Goal: Transaction & Acquisition: Purchase product/service

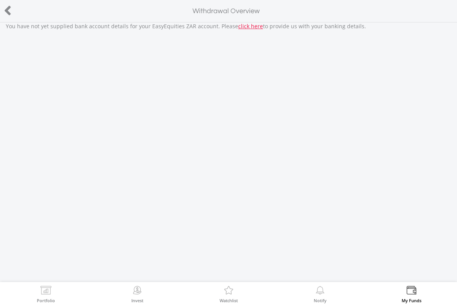
click at [21, 17] on div at bounding box center [23, 11] width 46 height 16
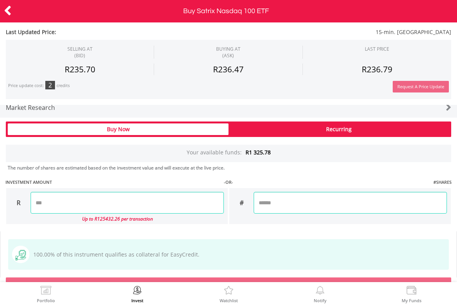
scroll to position [533, 0]
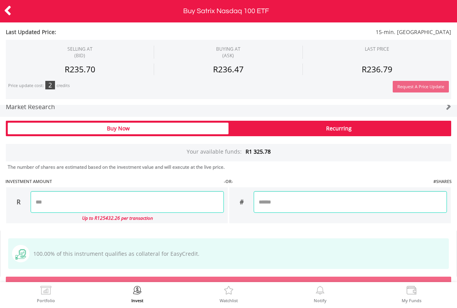
click at [168, 123] on div "Buy Now" at bounding box center [118, 129] width 221 height 12
click at [146, 197] on input "number" at bounding box center [127, 202] width 193 height 22
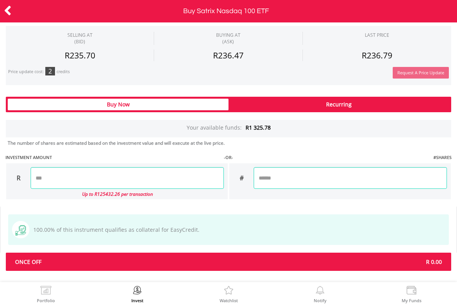
scroll to position [556, 0]
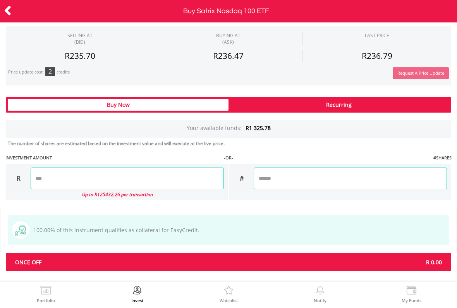
type input "******"
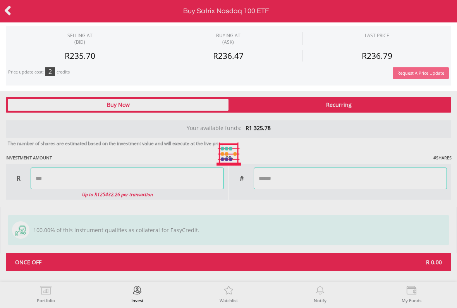
type input "******"
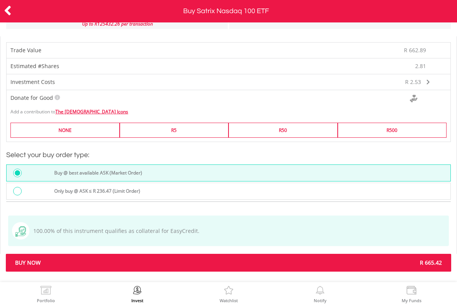
scroll to position [727, 0]
click at [207, 164] on div "Buy @ best available ASK (Market Order)" at bounding box center [228, 172] width 444 height 17
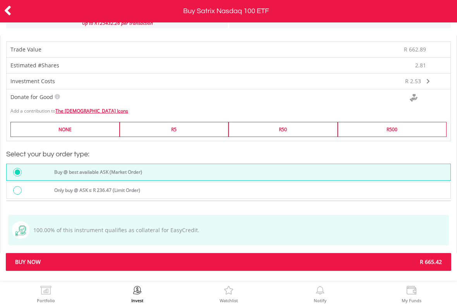
scroll to position [728, 0]
click at [132, 259] on span "Buy Now" at bounding box center [118, 262] width 219 height 8
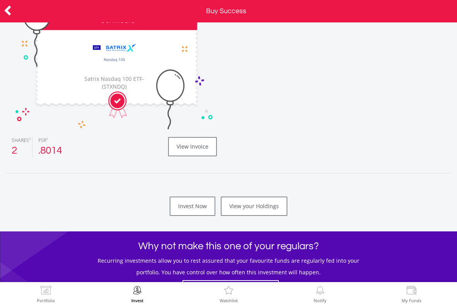
scroll to position [100, 0]
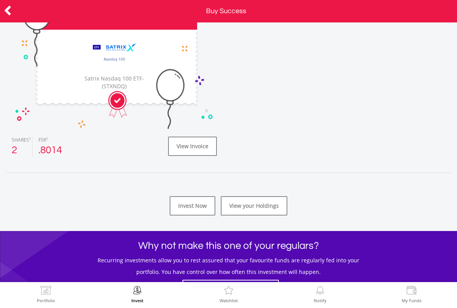
click at [199, 202] on link "Invest Now" at bounding box center [192, 205] width 46 height 19
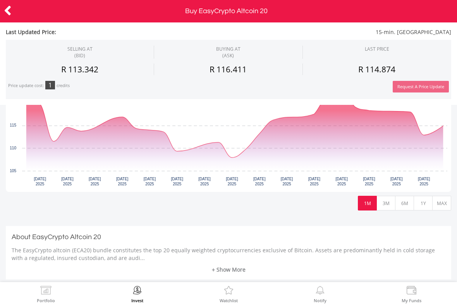
scroll to position [195, 0]
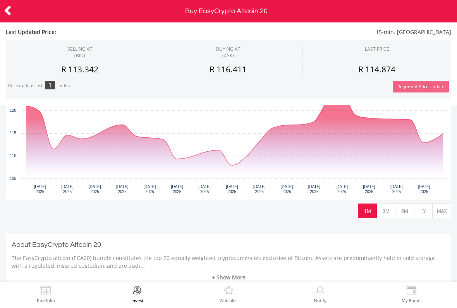
click at [388, 206] on button "3M" at bounding box center [385, 210] width 19 height 15
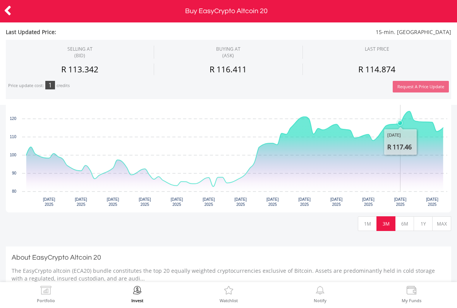
scroll to position [182, 0]
click at [415, 217] on button "1Y" at bounding box center [422, 224] width 19 height 15
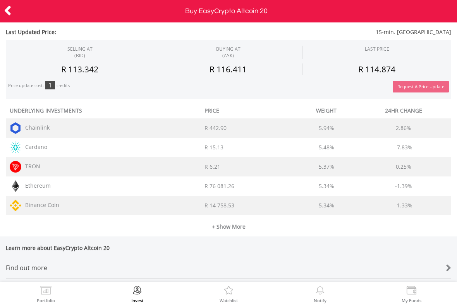
scroll to position [406, 0]
click at [236, 224] on link "+ Show More" at bounding box center [228, 222] width 445 height 15
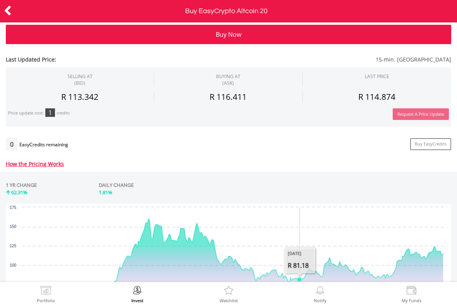
scroll to position [2, 0]
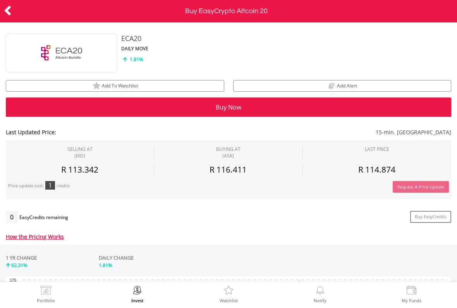
click at [5, 10] on icon at bounding box center [8, 10] width 8 height 15
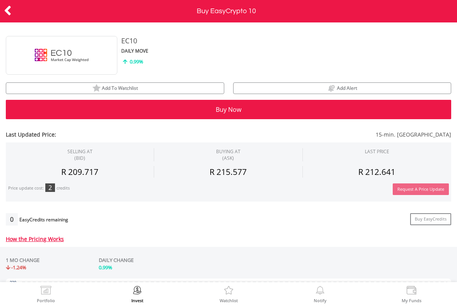
scroll to position [22, 0]
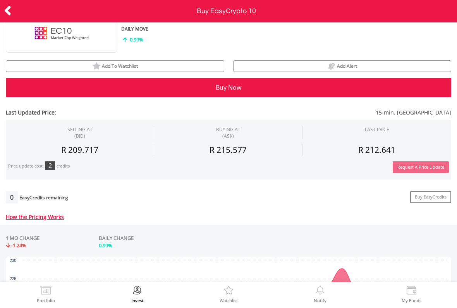
click at [5, 9] on icon at bounding box center [8, 10] width 8 height 15
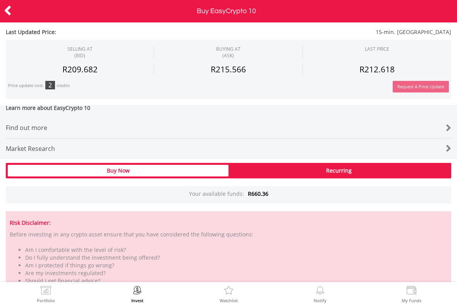
scroll to position [549, 0]
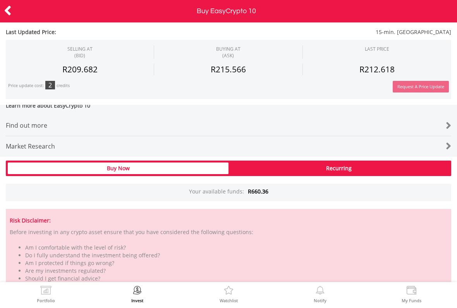
click at [195, 167] on div "Buy Now" at bounding box center [118, 168] width 221 height 12
click at [185, 170] on div "Buy Now" at bounding box center [118, 168] width 221 height 12
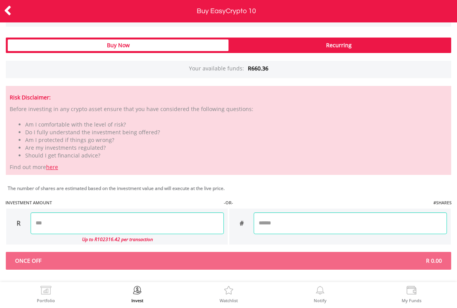
scroll to position [672, 0]
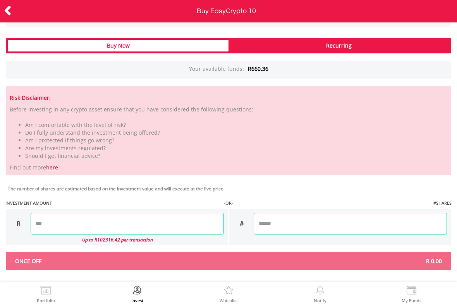
click at [149, 222] on input "number" at bounding box center [127, 224] width 193 height 22
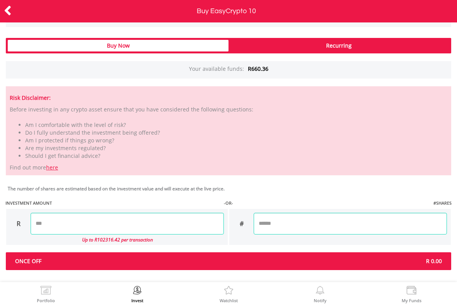
click at [180, 227] on input "******" at bounding box center [127, 224] width 193 height 22
click at [173, 222] on input "******" at bounding box center [127, 224] width 193 height 22
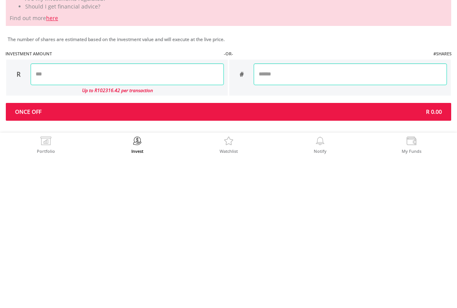
type input "******"
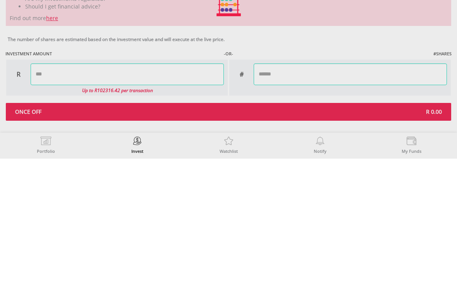
type input "******"
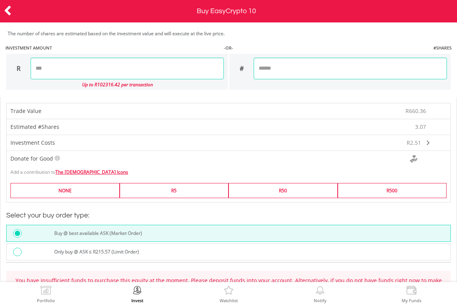
scroll to position [830, 0]
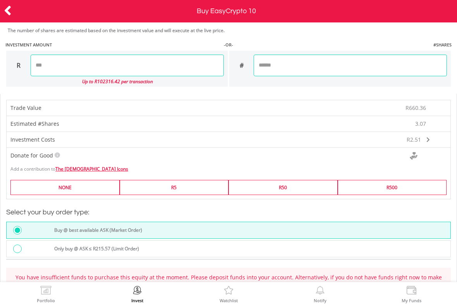
click at [91, 188] on label "NONE" at bounding box center [64, 187] width 109 height 15
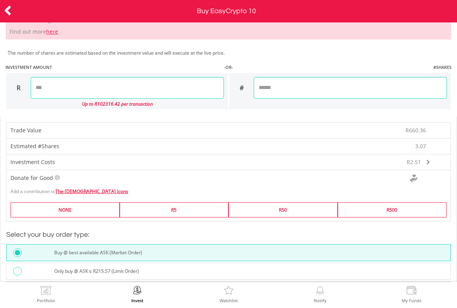
scroll to position [808, 0]
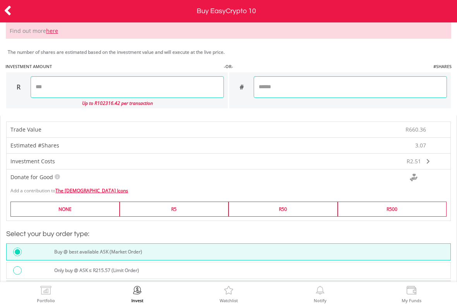
click at [88, 91] on input "******" at bounding box center [127, 87] width 193 height 22
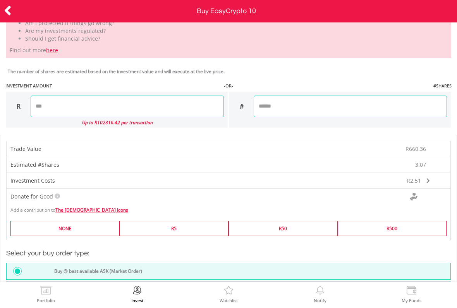
scroll to position [785, 0]
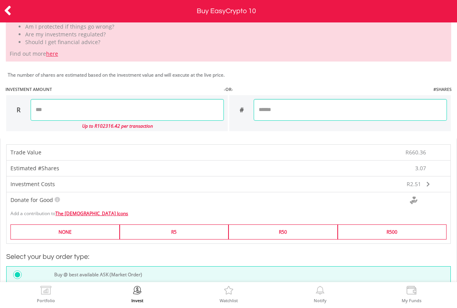
click at [49, 102] on input "******" at bounding box center [127, 110] width 193 height 22
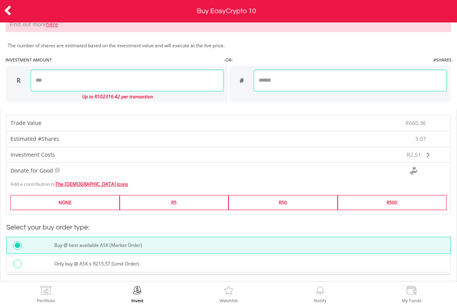
scroll to position [814, 0]
click at [76, 80] on input "******" at bounding box center [127, 81] width 193 height 22
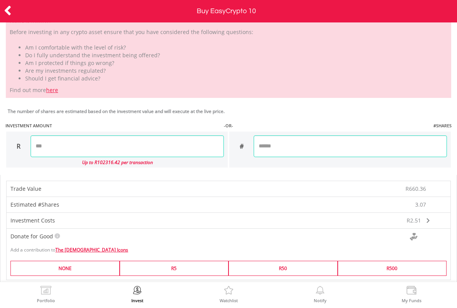
scroll to position [747, 0]
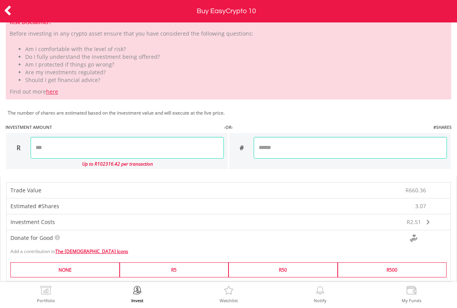
click at [69, 149] on input "*" at bounding box center [127, 148] width 193 height 22
click at [180, 156] on input "******" at bounding box center [127, 148] width 193 height 22
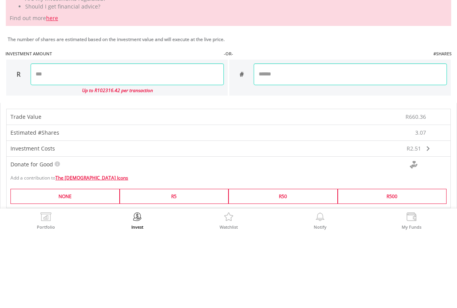
type input "******"
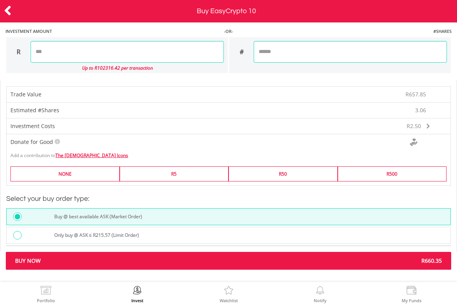
scroll to position [843, 0]
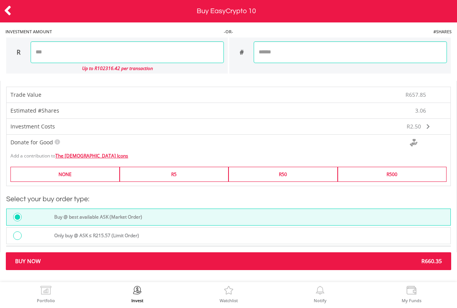
click at [209, 213] on div "Buy @ best available ASK (Market Order)" at bounding box center [250, 218] width 400 height 10
click at [202, 264] on div "Buy Now R660.35" at bounding box center [228, 261] width 445 height 18
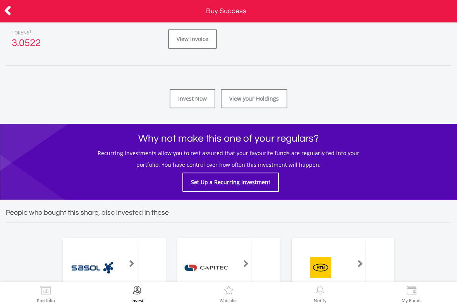
scroll to position [212, 0]
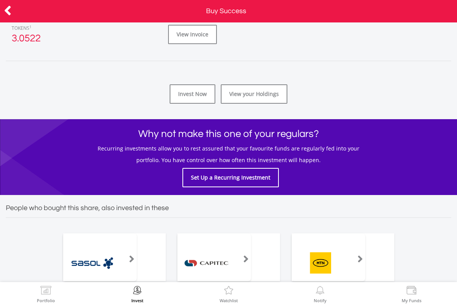
click at [258, 96] on link "View your Holdings" at bounding box center [254, 93] width 67 height 19
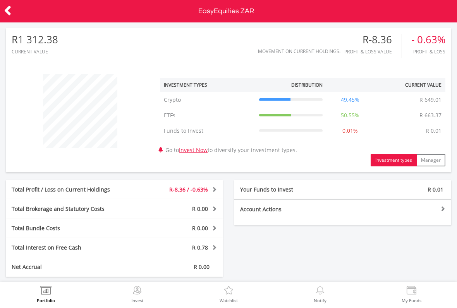
scroll to position [74, 149]
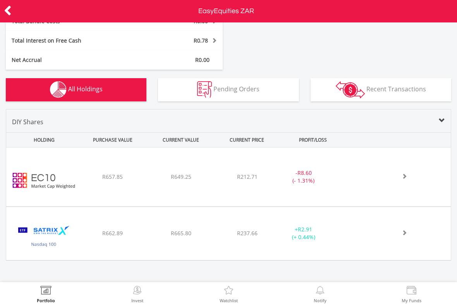
scroll to position [207, 0]
click at [90, 207] on div "﻿ Satrix Nasdaq 100 ETF R662.89 R665.80 R237.66 + R2.91 (+ 0.44%)" at bounding box center [228, 177] width 444 height 59
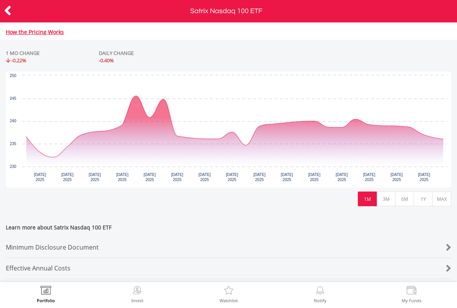
scroll to position [349, 0]
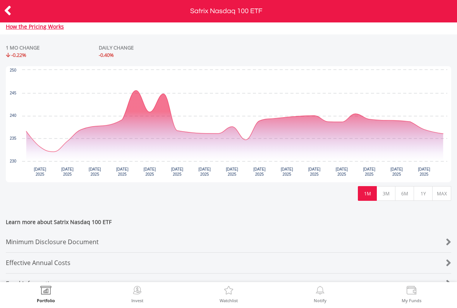
click at [390, 196] on button "3M" at bounding box center [385, 193] width 19 height 15
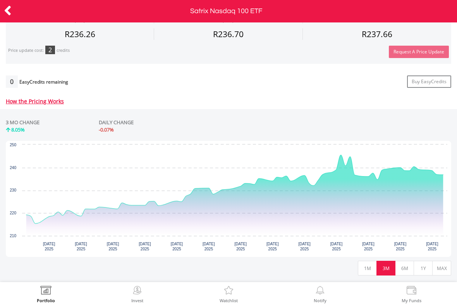
click at [405, 270] on button "6M" at bounding box center [404, 268] width 19 height 15
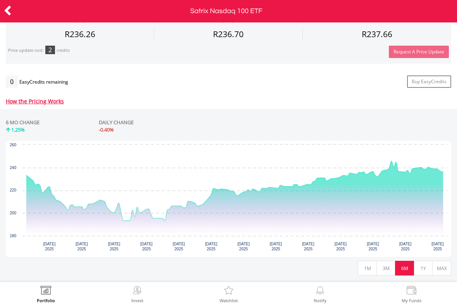
click at [416, 274] on button "1Y" at bounding box center [422, 268] width 19 height 15
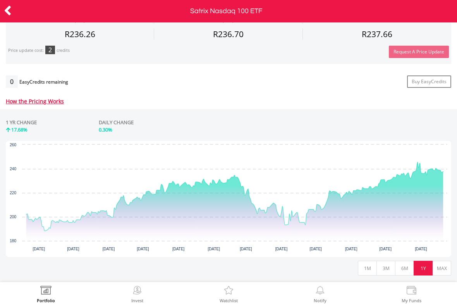
click at [437, 270] on button "MAX" at bounding box center [441, 268] width 19 height 15
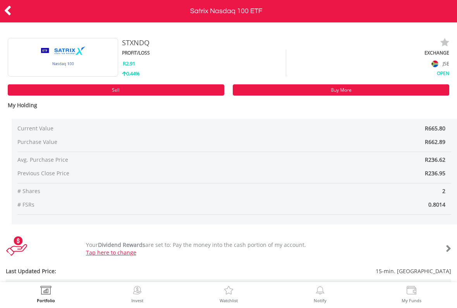
scroll to position [0, 0]
click at [19, 9] on div at bounding box center [23, 11] width 46 height 16
click at [11, 16] on icon at bounding box center [8, 10] width 8 height 15
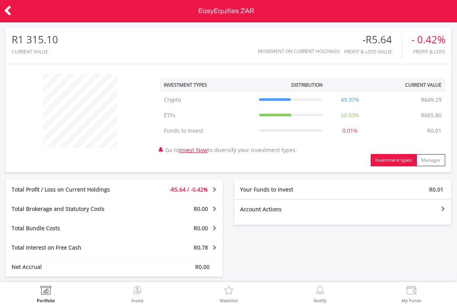
click at [431, 161] on button "Manager" at bounding box center [430, 160] width 29 height 12
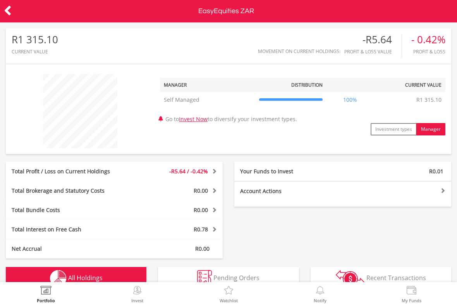
click at [400, 135] on button "Investment types" at bounding box center [393, 129] width 46 height 12
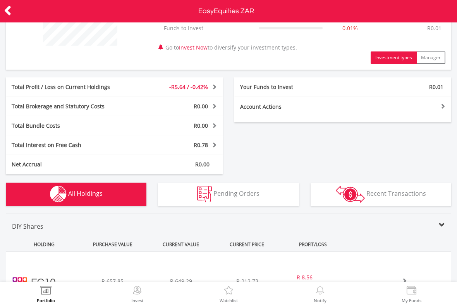
scroll to position [104, 0]
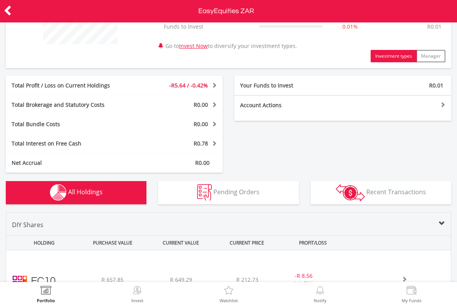
click at [445, 106] on div at bounding box center [396, 104] width 108 height 5
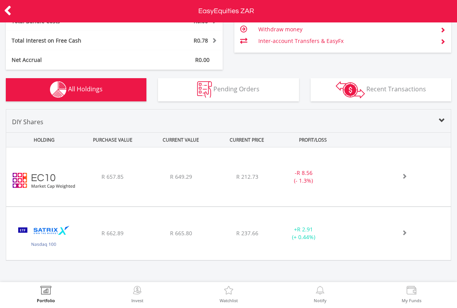
scroll to position [207, 0]
